Goal: Transaction & Acquisition: Download file/media

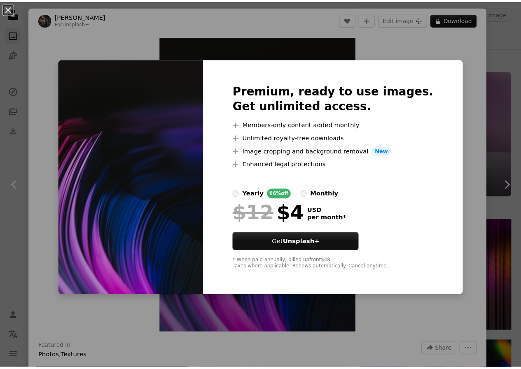
scroll to position [657, 0]
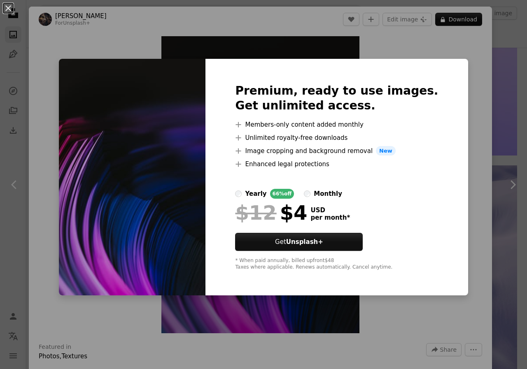
click at [467, 190] on div "An X shape Premium, ready to use images. Get unlimited access. A plus sign Memb…" at bounding box center [263, 184] width 527 height 369
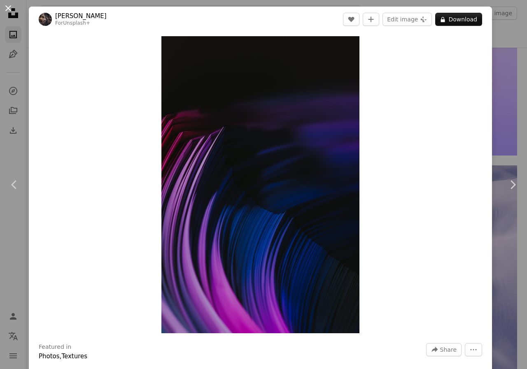
click at [7, 3] on button "An X shape" at bounding box center [8, 8] width 10 height 10
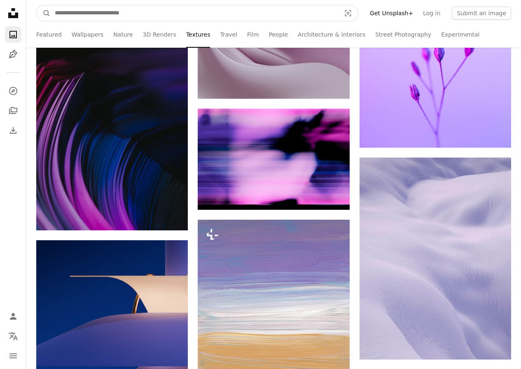
click at [136, 13] on input "Find visuals sitewide" at bounding box center [194, 13] width 287 height 16
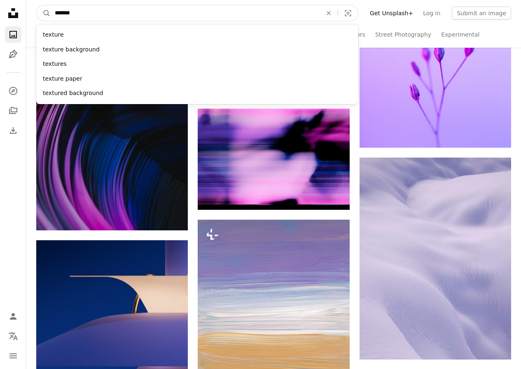
type input "********"
click button "A magnifying glass" at bounding box center [44, 13] width 14 height 16
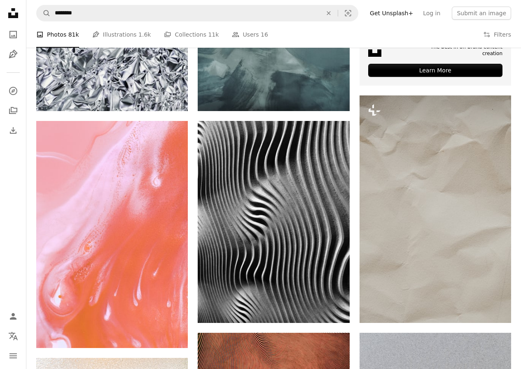
scroll to position [324, 0]
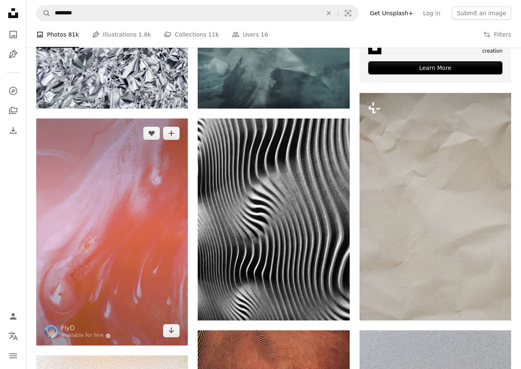
click at [119, 160] on img at bounding box center [111, 232] width 151 height 227
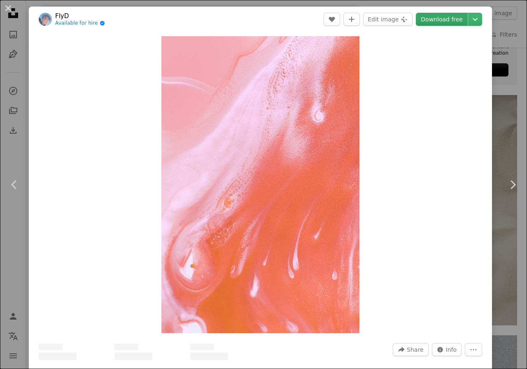
click at [426, 18] on link "Download free" at bounding box center [442, 19] width 52 height 13
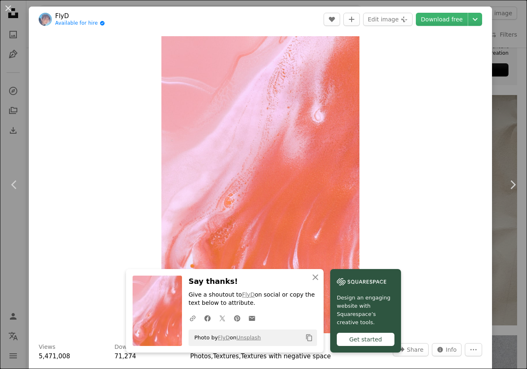
click at [498, 121] on div "An X shape Chevron left Chevron right FlyD Available for hire A checkmark insid…" at bounding box center [263, 184] width 527 height 369
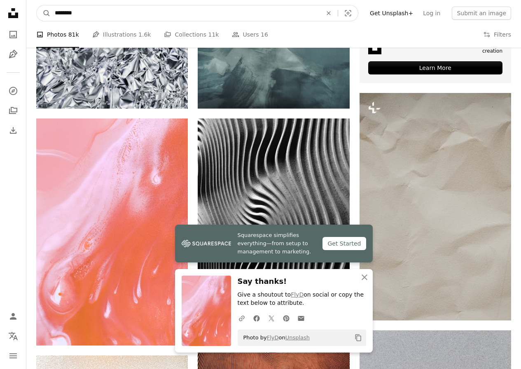
click at [123, 13] on input "********" at bounding box center [185, 13] width 269 height 16
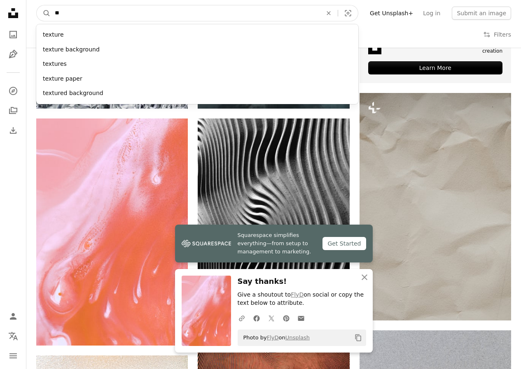
type input "*"
type input "***"
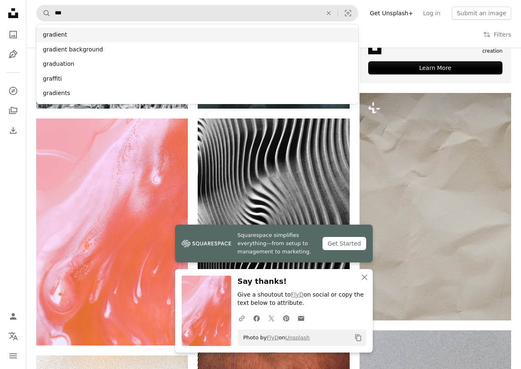
click at [84, 32] on div "gradient" at bounding box center [197, 35] width 322 height 15
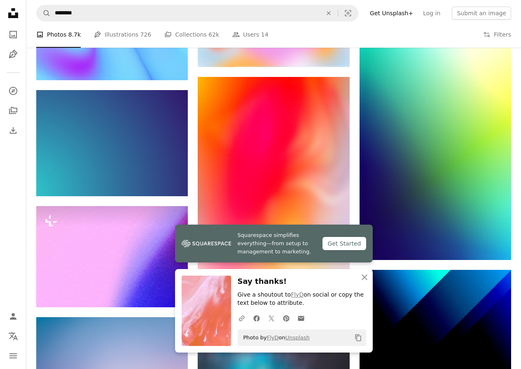
scroll to position [784, 0]
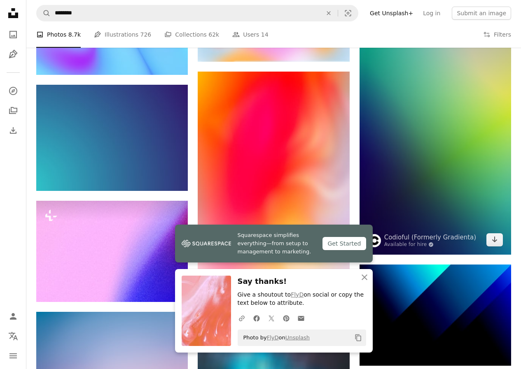
click at [456, 121] on img at bounding box center [434, 125] width 151 height 260
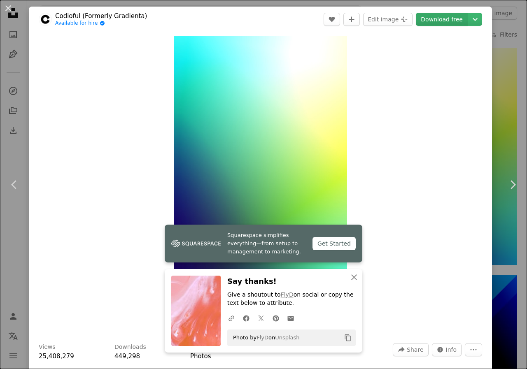
click at [433, 18] on link "Download free" at bounding box center [442, 19] width 52 height 13
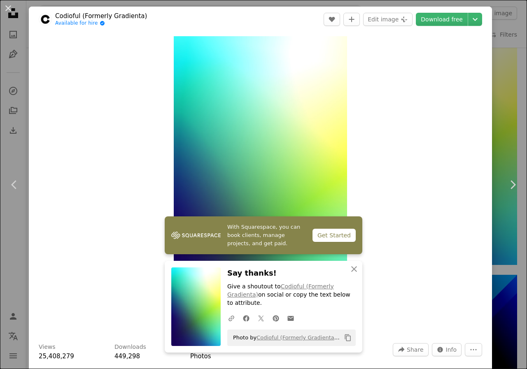
click at [507, 110] on div "An X shape Chevron left Chevron right Codioful (Formerly Gradienta) Available f…" at bounding box center [263, 184] width 527 height 369
